Goal: Task Accomplishment & Management: Complete application form

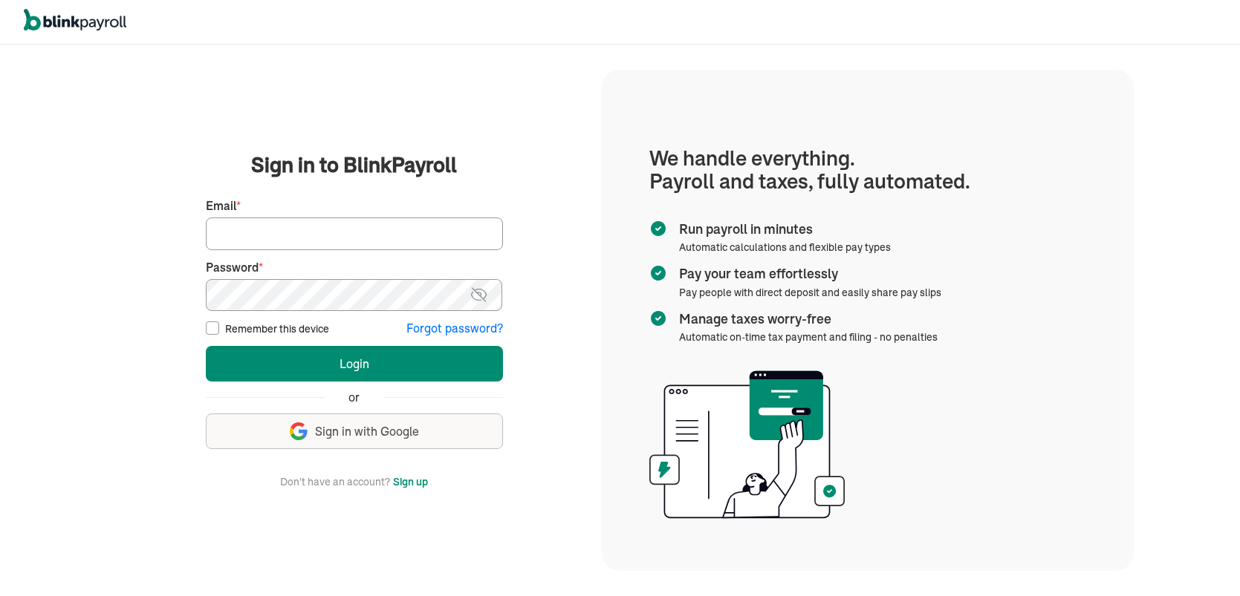
click at [331, 209] on label "Email *" at bounding box center [354, 206] width 297 height 17
click at [331, 218] on input "Email *" at bounding box center [354, 234] width 297 height 33
click at [316, 412] on div "Login Sign up By creating an account, you agree to our Terms of use and acknowl…" at bounding box center [354, 405] width 297 height 118
click at [316, 420] on button "Sign up with Google Sign in with Google" at bounding box center [354, 432] width 297 height 36
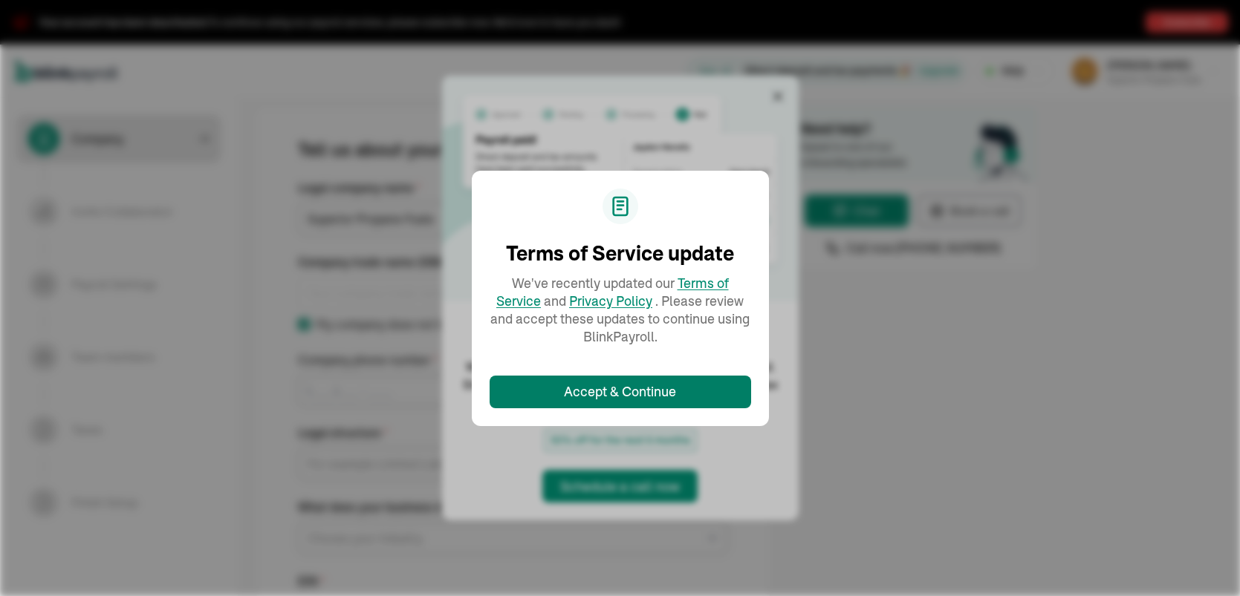
click at [614, 386] on div "Accept & Continue" at bounding box center [620, 392] width 112 height 20
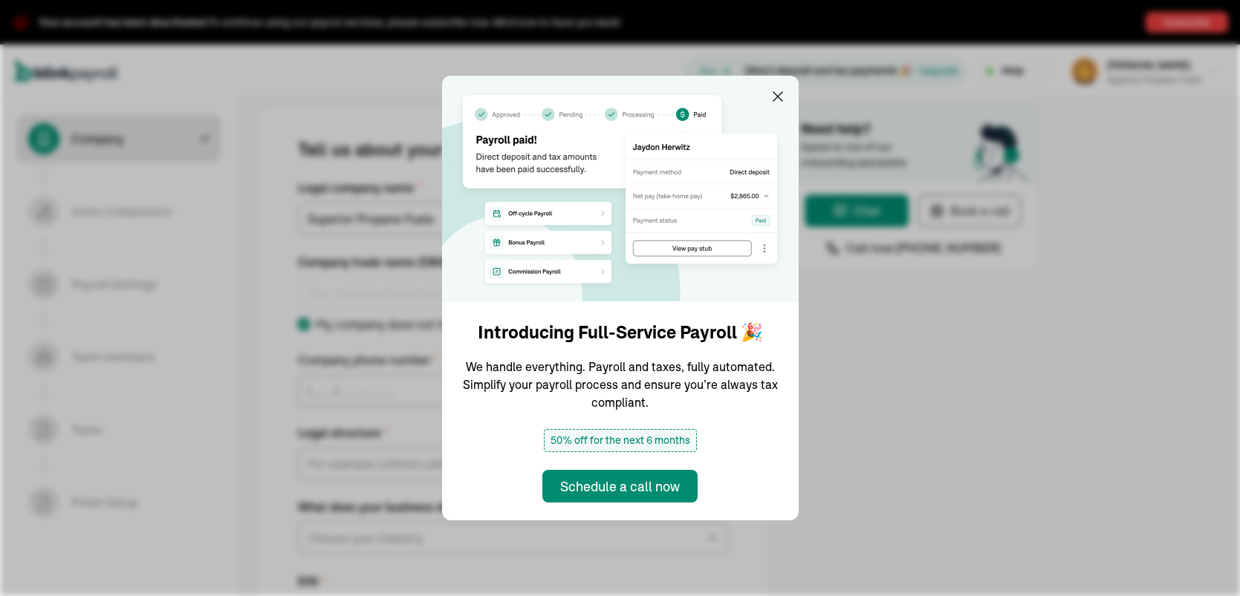
click at [766, 93] on img at bounding box center [620, 189] width 357 height 226
